Goal: Transaction & Acquisition: Purchase product/service

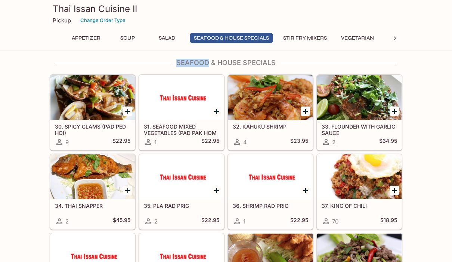
scroll to position [598, 0]
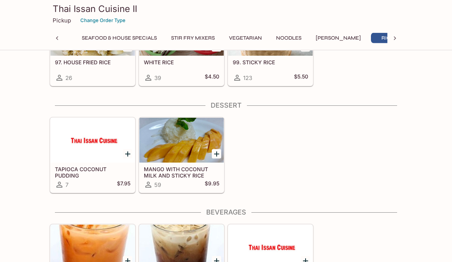
scroll to position [1834, 0]
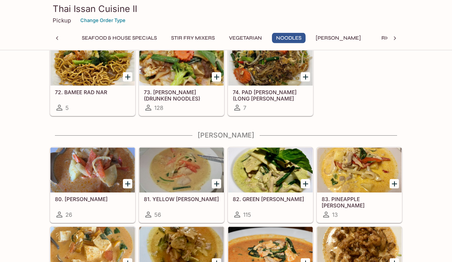
scroll to position [1424, 0]
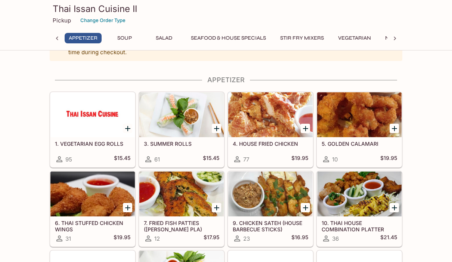
scroll to position [0, 0]
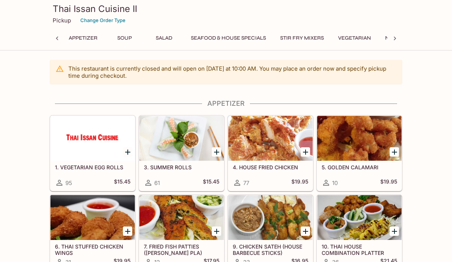
click at [76, 41] on button "Appetizer" at bounding box center [83, 38] width 37 height 10
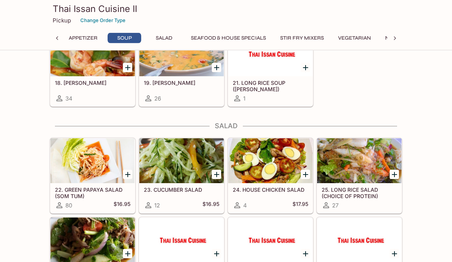
scroll to position [356, 0]
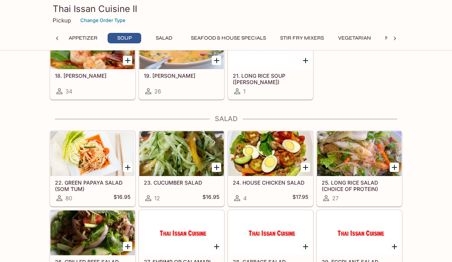
click at [69, 183] on h5 "22. GREEN PAPAYA SALAD (SOM TUM)" at bounding box center [92, 185] width 75 height 12
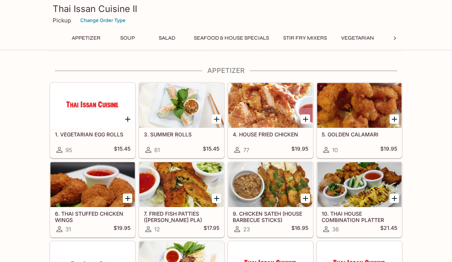
scroll to position [31, 0]
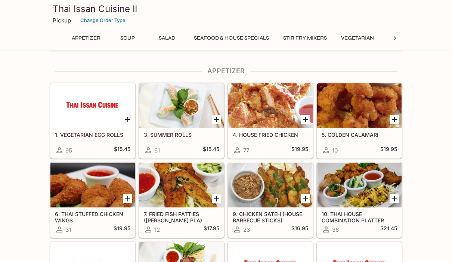
scroll to position [32, 0]
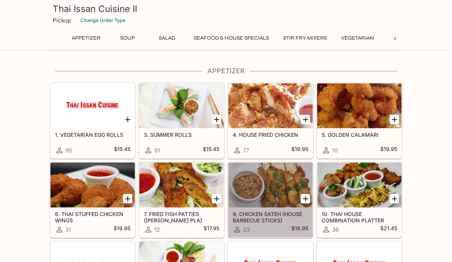
click at [280, 187] on div at bounding box center [270, 184] width 84 height 45
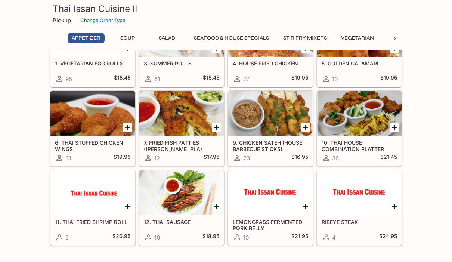
click at [367, 122] on div at bounding box center [359, 113] width 84 height 45
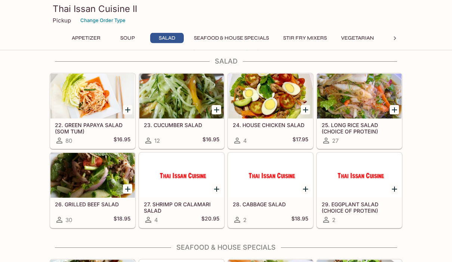
scroll to position [414, 0]
click at [65, 182] on div at bounding box center [92, 175] width 84 height 45
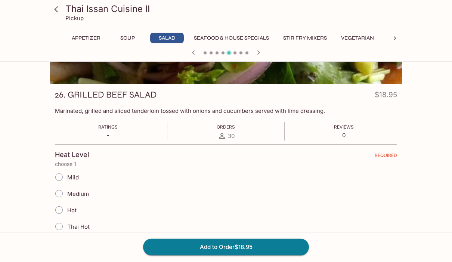
scroll to position [64, 0]
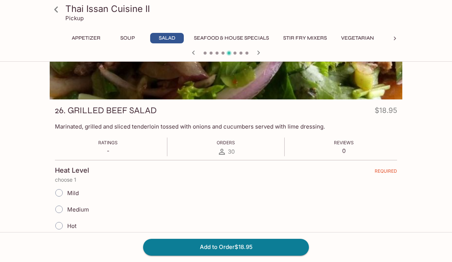
click at [50, 10] on icon at bounding box center [56, 9] width 13 height 13
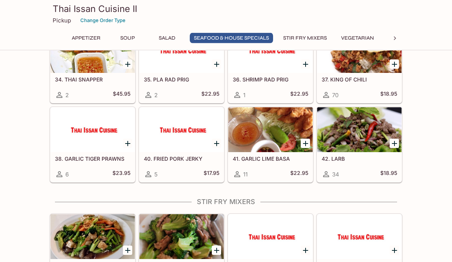
scroll to position [725, 0]
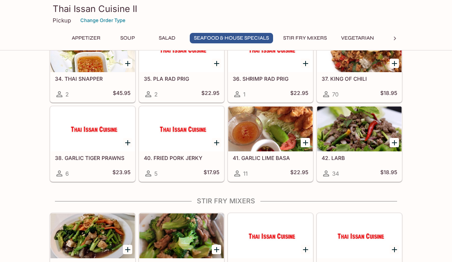
click at [363, 132] on div at bounding box center [359, 128] width 84 height 45
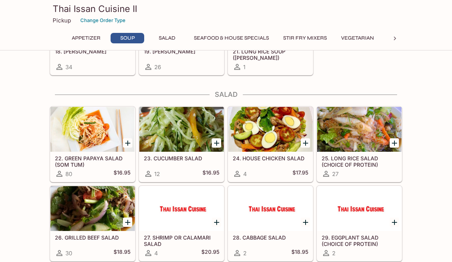
scroll to position [381, 0]
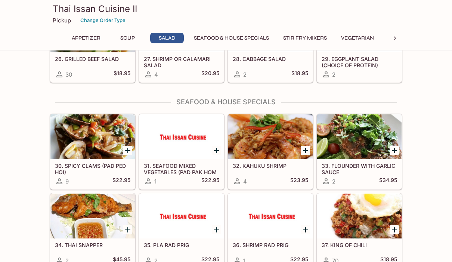
scroll to position [559, 0]
click at [362, 151] on div at bounding box center [359, 136] width 84 height 45
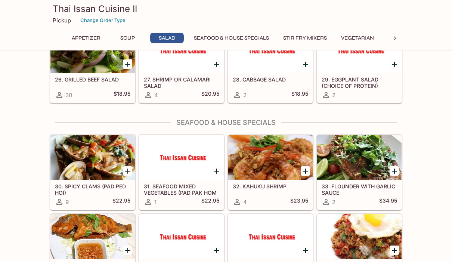
scroll to position [538, 0]
click at [64, 166] on div at bounding box center [92, 157] width 84 height 45
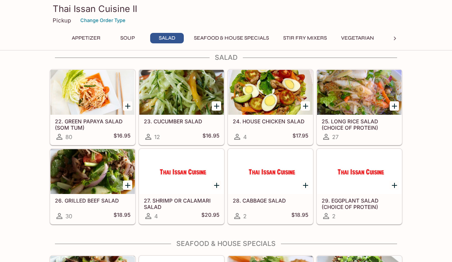
scroll to position [442, 0]
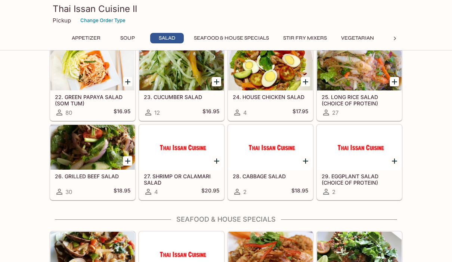
click at [68, 154] on div at bounding box center [92, 147] width 84 height 45
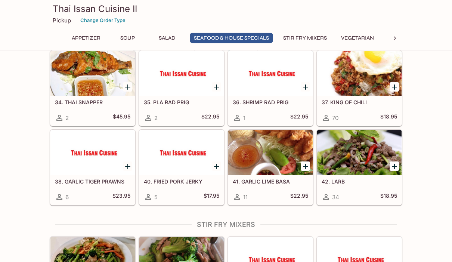
scroll to position [702, 0]
click at [281, 160] on div at bounding box center [270, 152] width 84 height 45
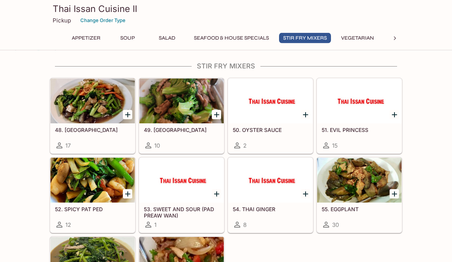
scroll to position [860, 0]
click at [358, 126] on h5 "51. EVIL PRINCESS" at bounding box center [358, 129] width 75 height 6
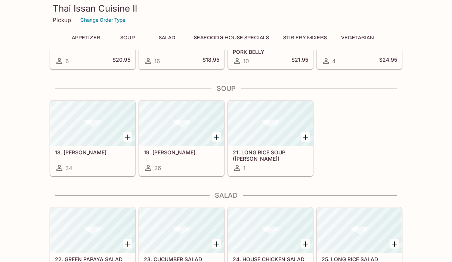
scroll to position [280, 0]
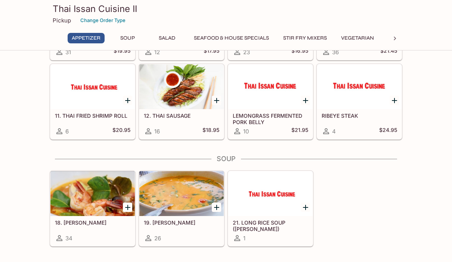
scroll to position [0, 0]
